Goal: Navigation & Orientation: Understand site structure

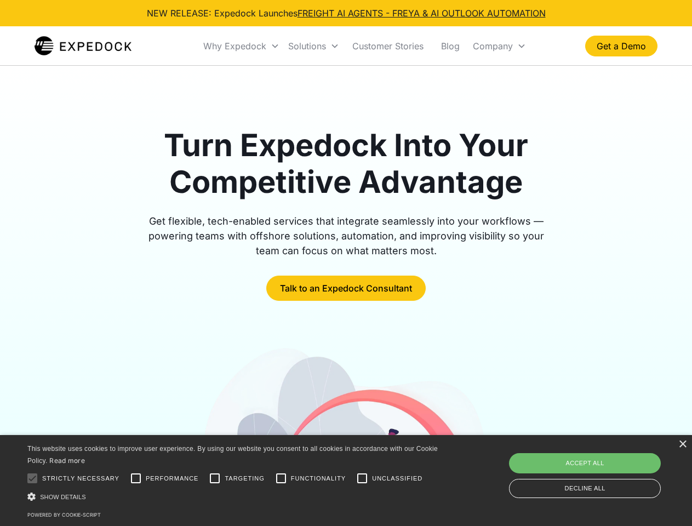
click at [242, 46] on div "Why Expedock" at bounding box center [234, 46] width 63 height 11
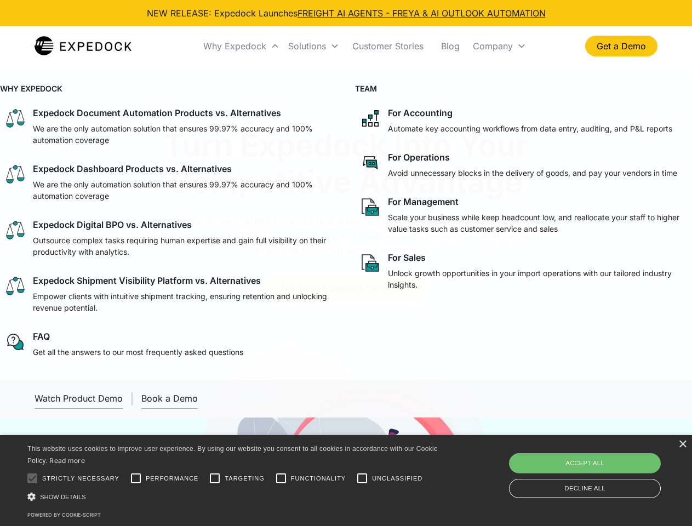
click at [313, 46] on div "Solutions" at bounding box center [307, 46] width 38 height 11
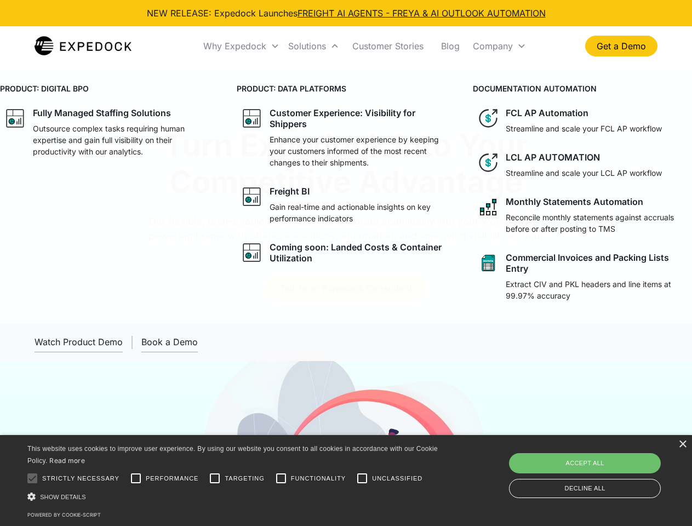
click at [499, 46] on div "Company" at bounding box center [493, 46] width 40 height 11
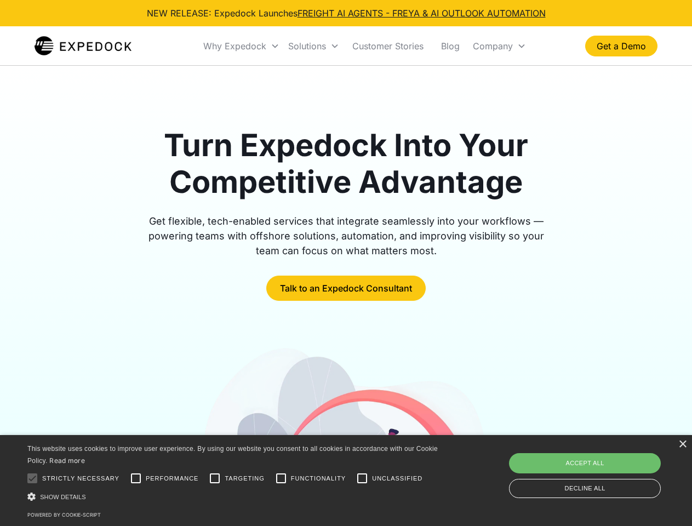
click at [32, 478] on div at bounding box center [32, 478] width 22 height 22
click at [136, 478] on input "Performance" at bounding box center [136, 478] width 22 height 22
checkbox input "true"
click at [215, 478] on input "Targeting" at bounding box center [215, 478] width 22 height 22
checkbox input "true"
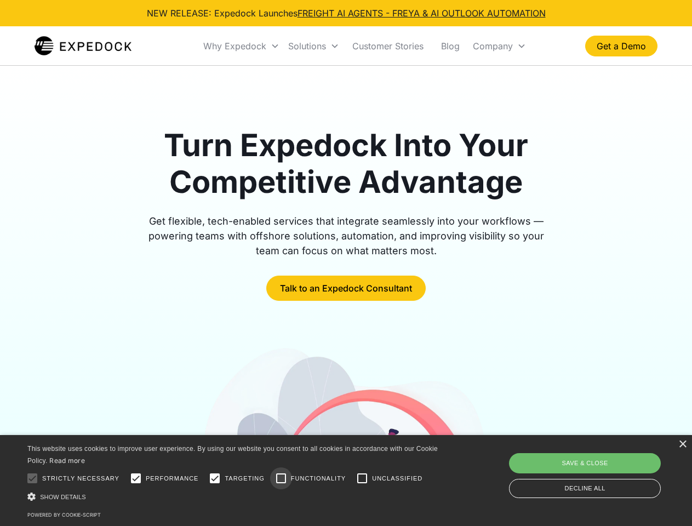
click at [281, 478] on input "Functionality" at bounding box center [281, 478] width 22 height 22
checkbox input "true"
click at [362, 478] on input "Unclassified" at bounding box center [362, 478] width 22 height 22
checkbox input "true"
click at [235, 496] on div "Show details Hide details" at bounding box center [234, 497] width 414 height 12
